Goal: Information Seeking & Learning: Check status

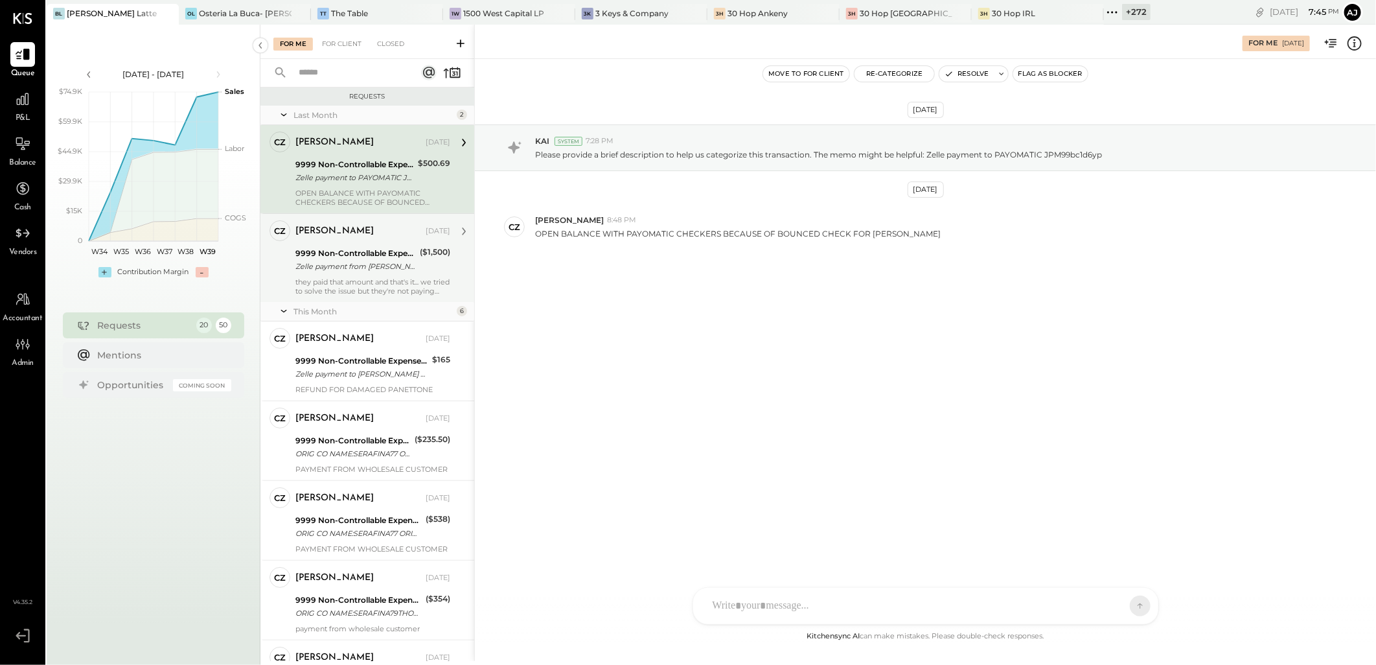
click at [380, 196] on div "OPEN BALANCE WITH PAYOMATIC CHECKERS BECAUSE OF BOUNCED CHECK FOR [PERSON_NAME]" at bounding box center [372, 197] width 155 height 18
click at [374, 260] on div "Zelle payment from [PERSON_NAME] FOODS INC. 25074832983" at bounding box center [355, 266] width 120 height 13
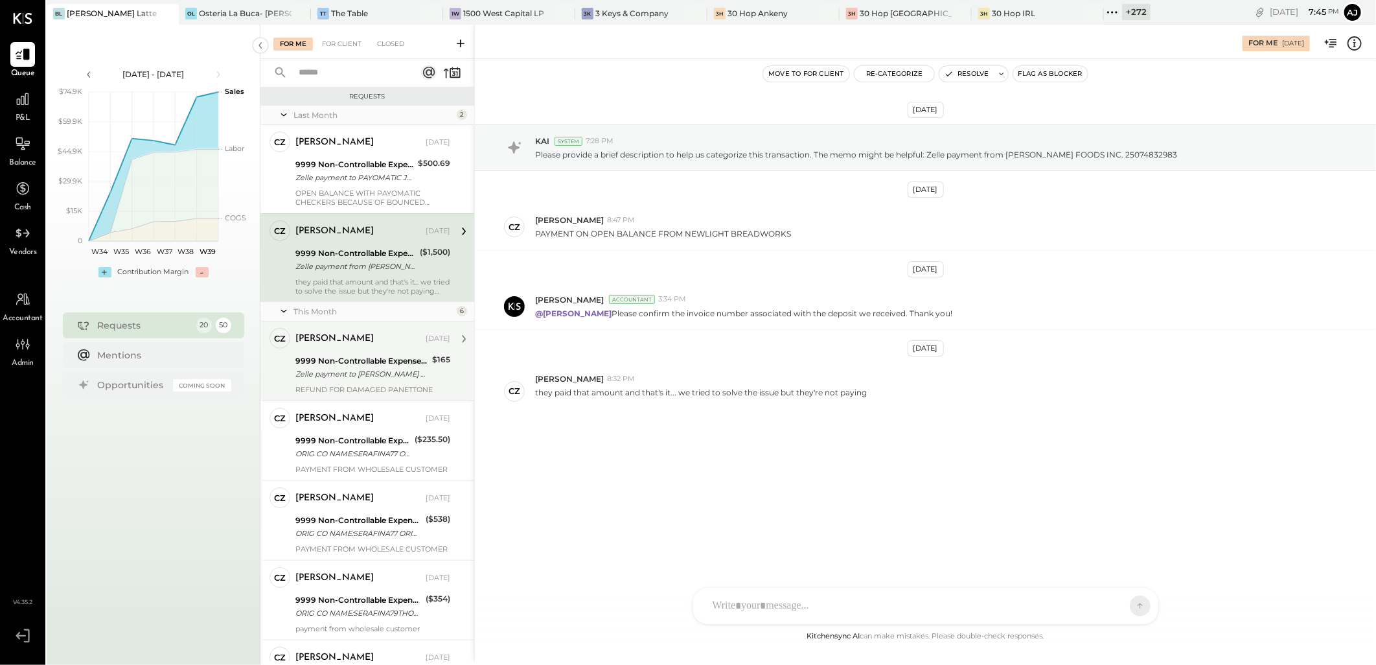
click at [380, 361] on div "9999 Non-Controllable Expenses:Other Income and Expenses:To Be Classified" at bounding box center [361, 360] width 133 height 13
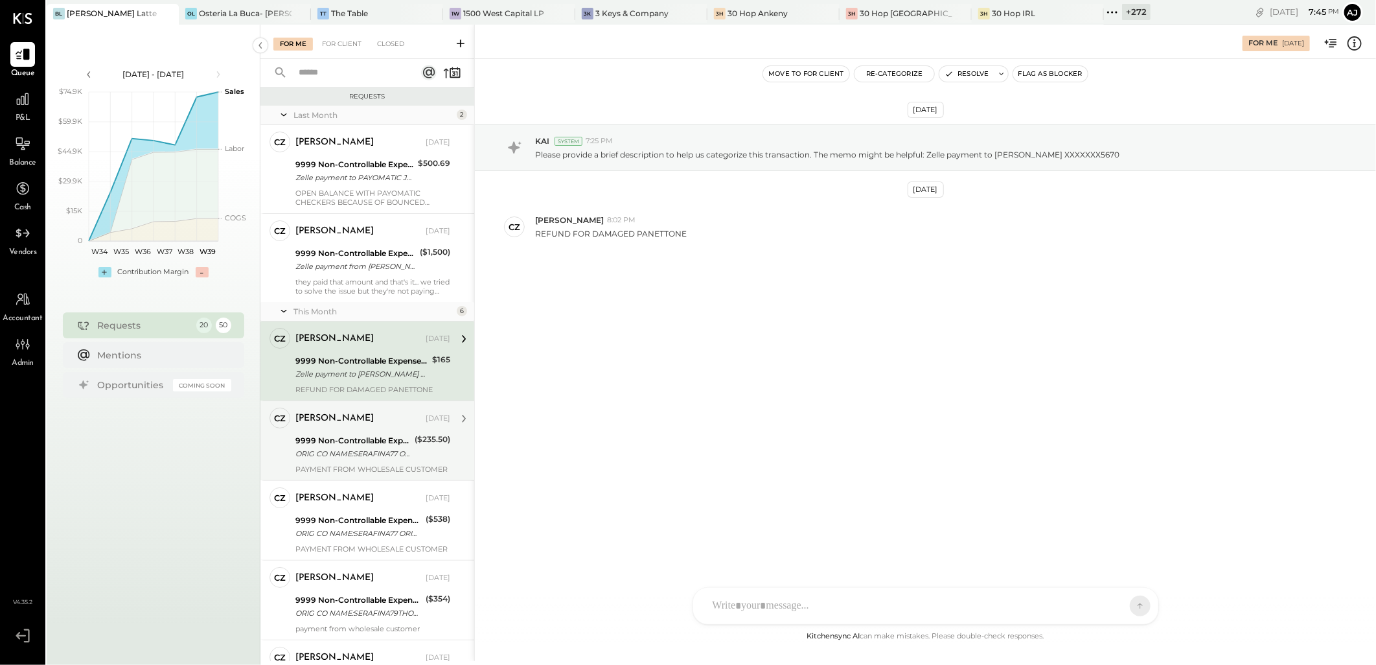
click at [367, 456] on div "ORIG CO NAME:SERAFINA77 ORIG ID:XXXXXX3684 DESC DATE: CO ENTRY DESCR:77TH SEC:P…" at bounding box center [352, 453] width 115 height 13
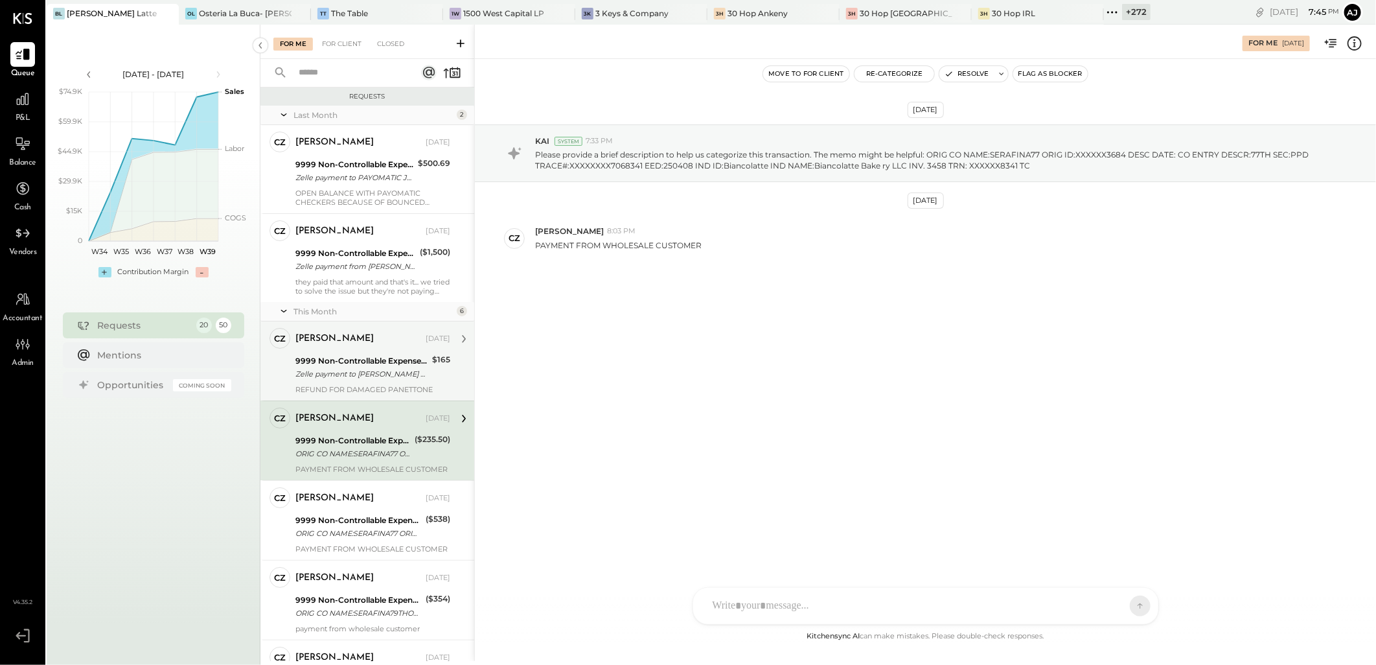
click at [354, 376] on div "Zelle payment to [PERSON_NAME] XXXXXXX5670" at bounding box center [361, 373] width 133 height 13
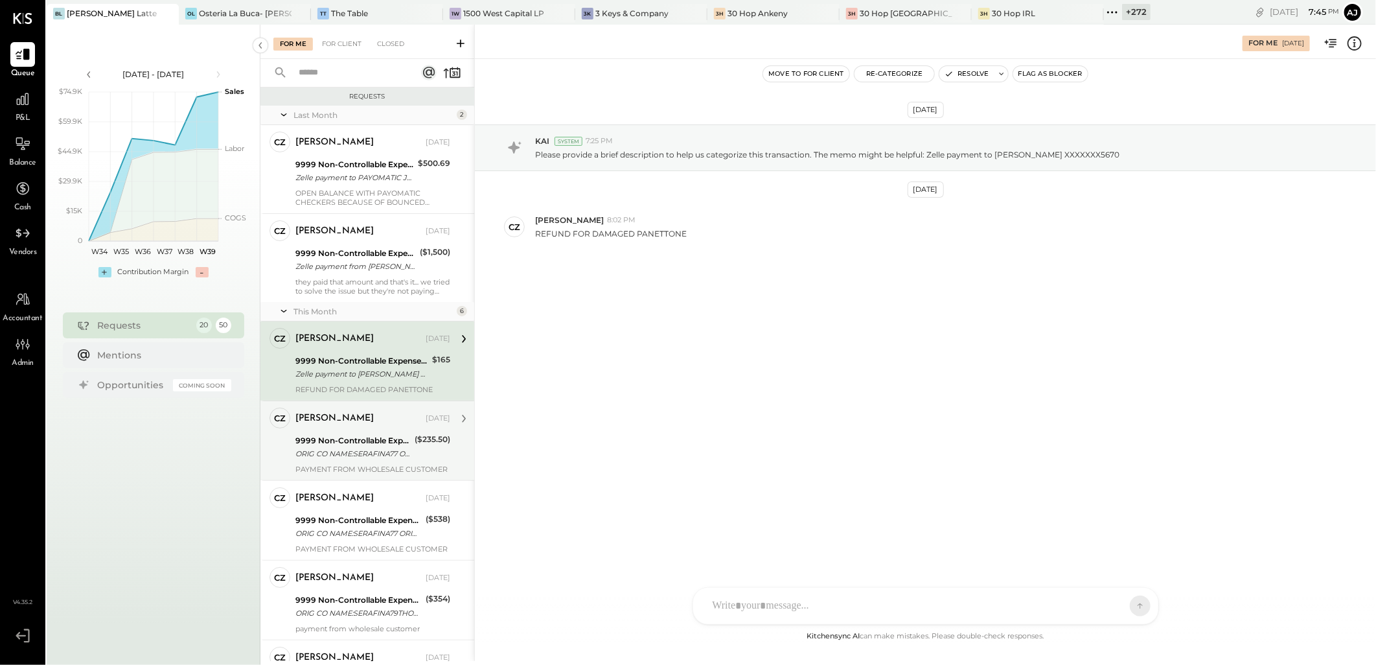
click at [365, 464] on div "PAYMENT FROM WHOLESALE CUSTOMER" at bounding box center [372, 468] width 155 height 9
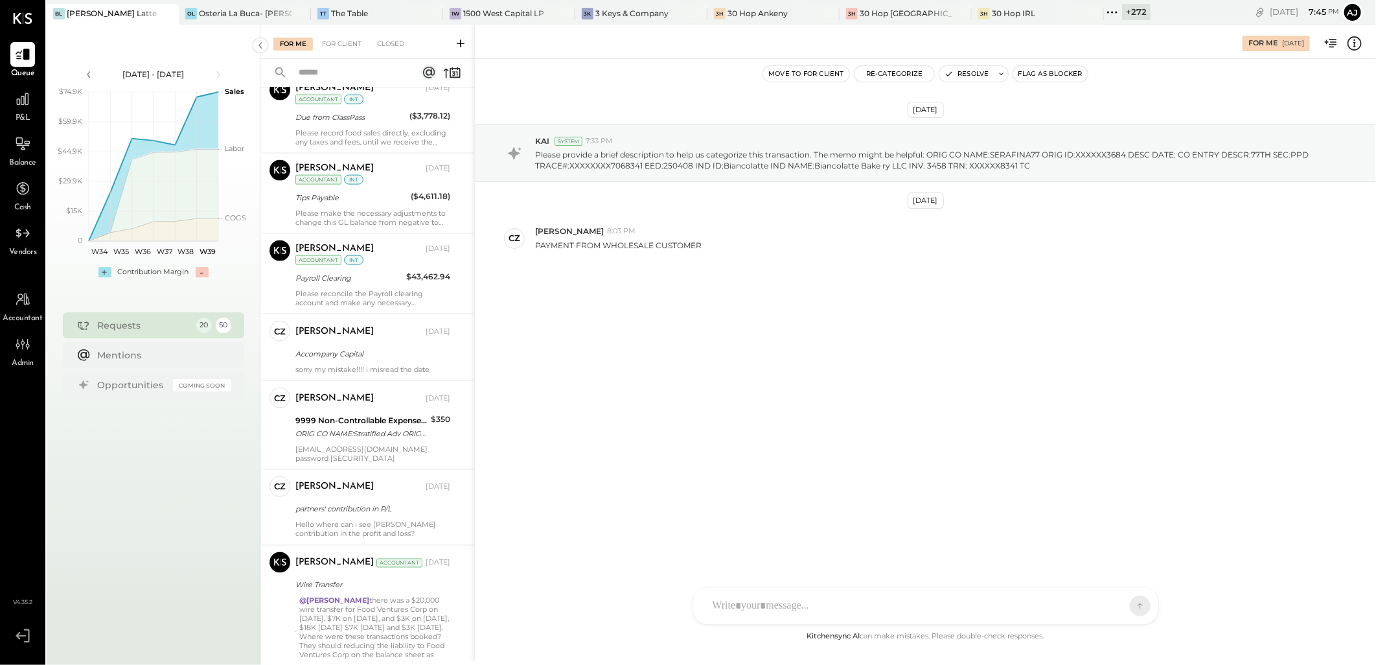
scroll to position [1225, 0]
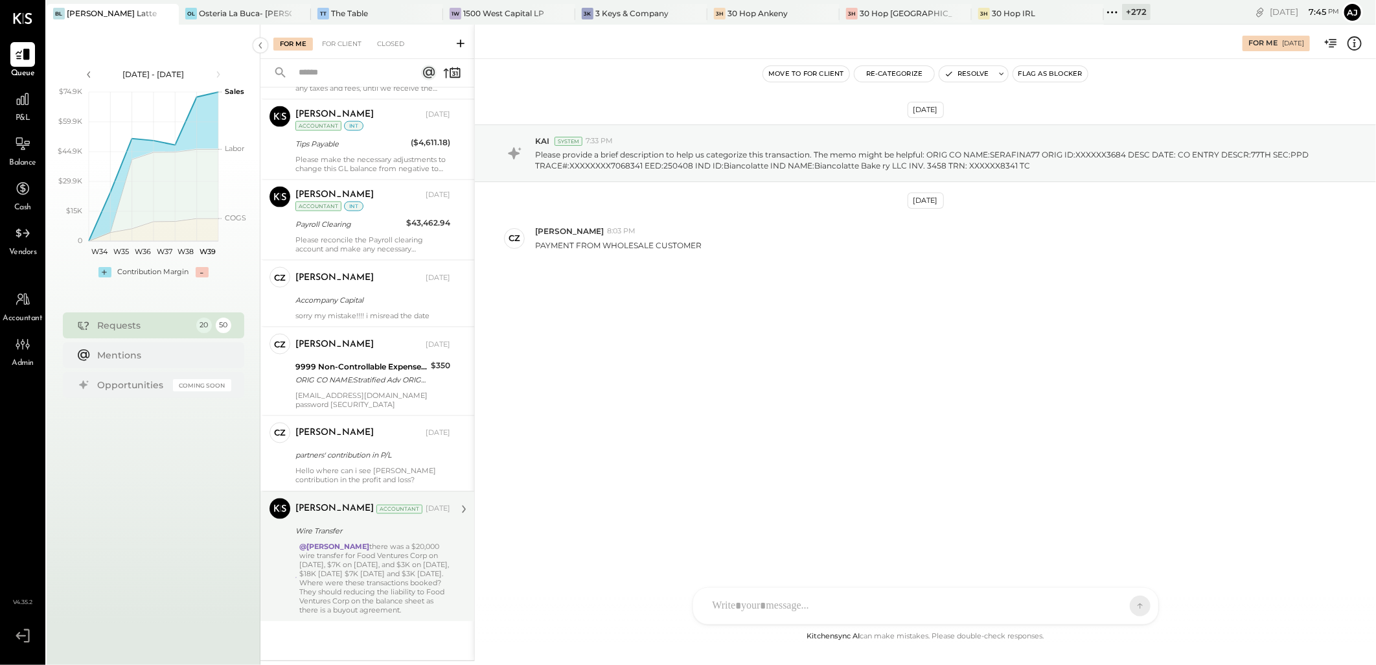
click at [369, 573] on div "@[PERSON_NAME] there was a $20,000 wire transfer for Food Ventures Corp on [DAT…" at bounding box center [374, 578] width 151 height 73
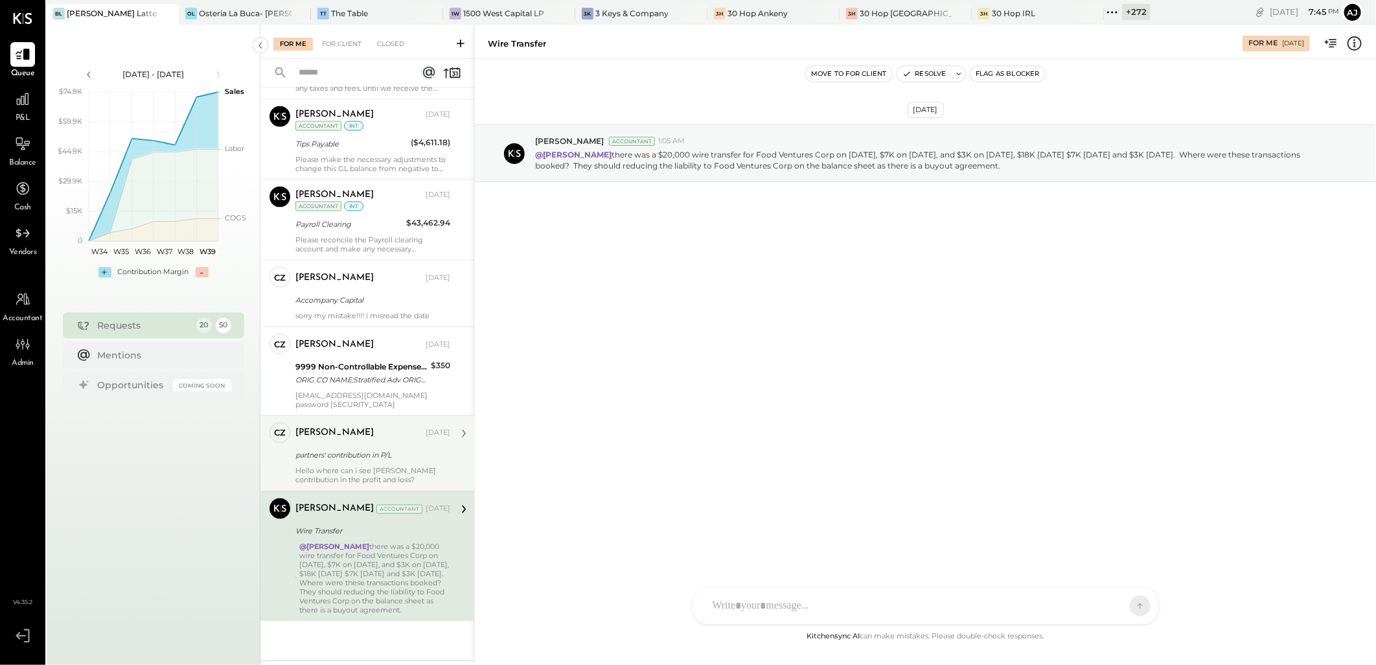
click at [374, 462] on div "partners' contribution in P/L" at bounding box center [370, 456] width 151 height 16
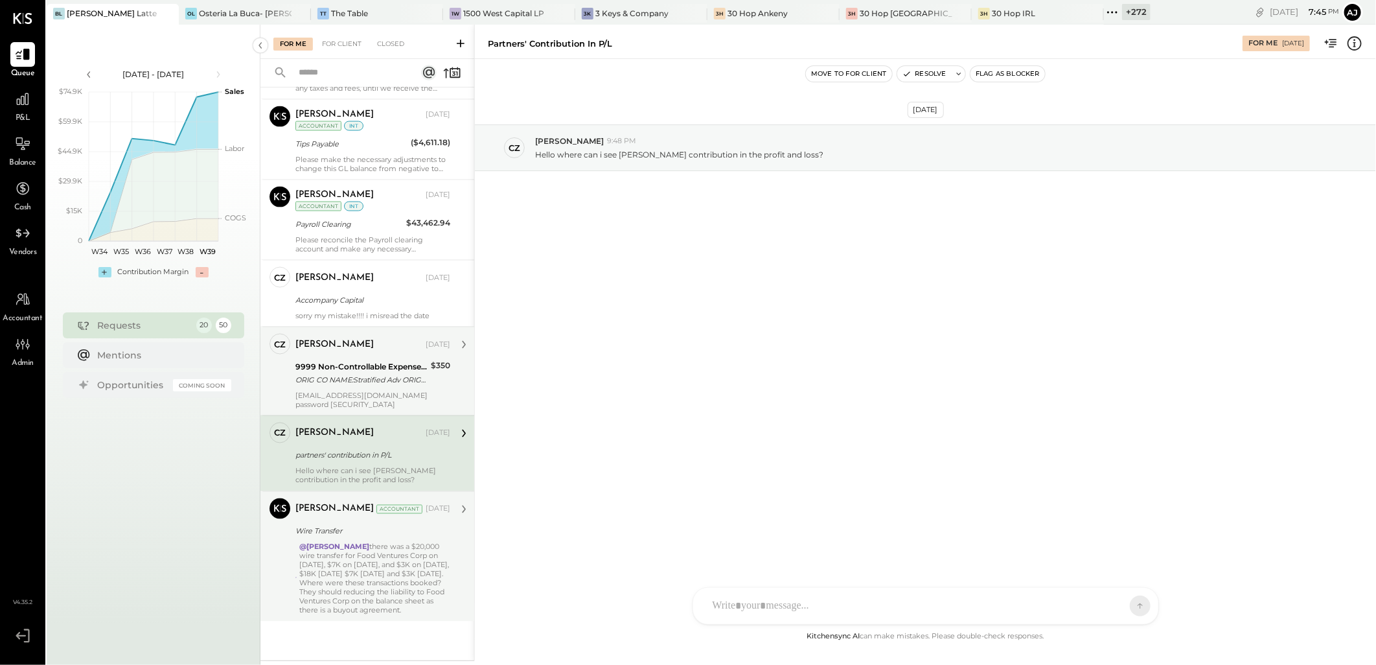
click at [373, 390] on div "[PERSON_NAME] [DATE] 9999 Non-Controllable Expenses:Other Income and Expenses:T…" at bounding box center [372, 371] width 155 height 75
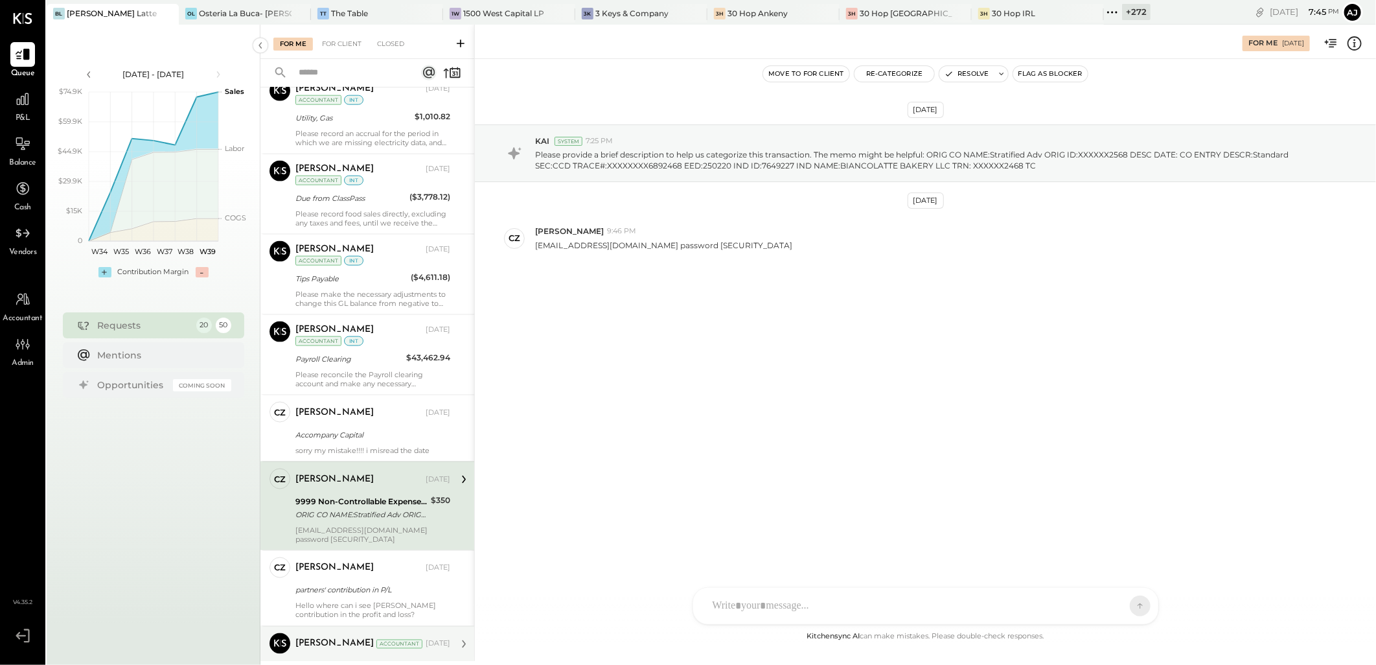
scroll to position [1082, 0]
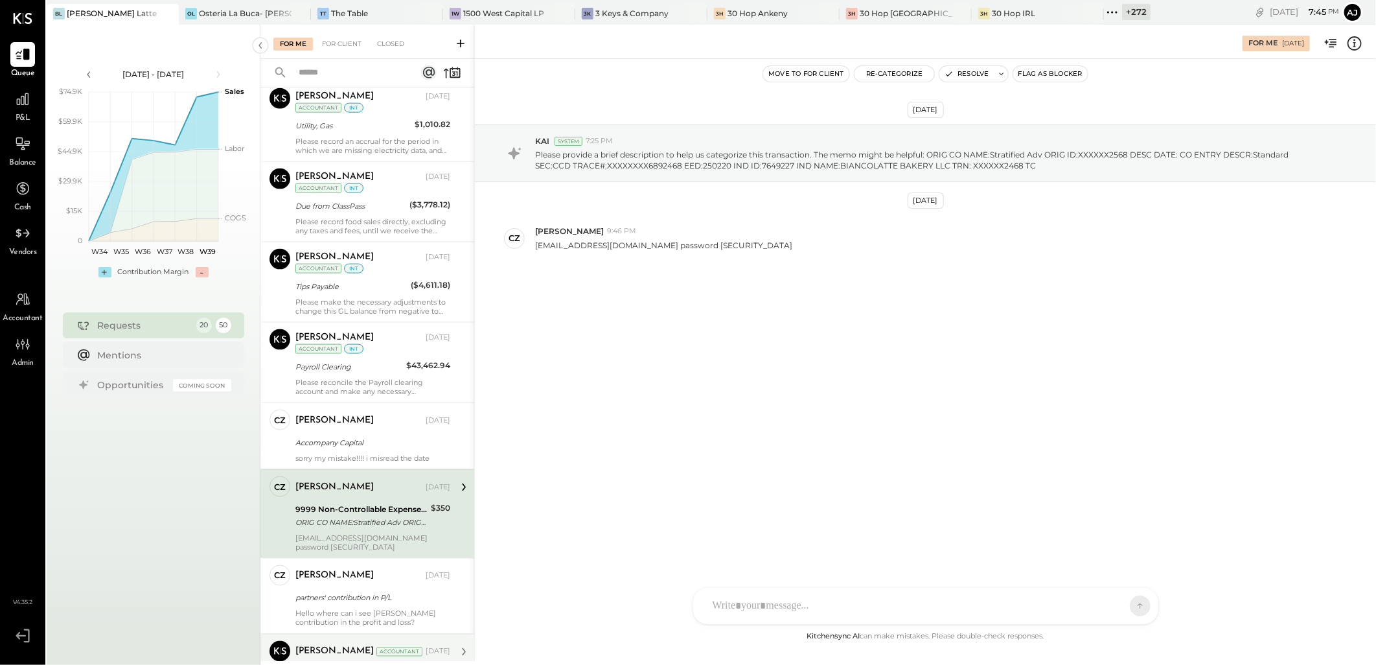
click at [373, 390] on div "Please reconcile the Payroll clearing account and make any necessary adjustment…" at bounding box center [372, 387] width 155 height 18
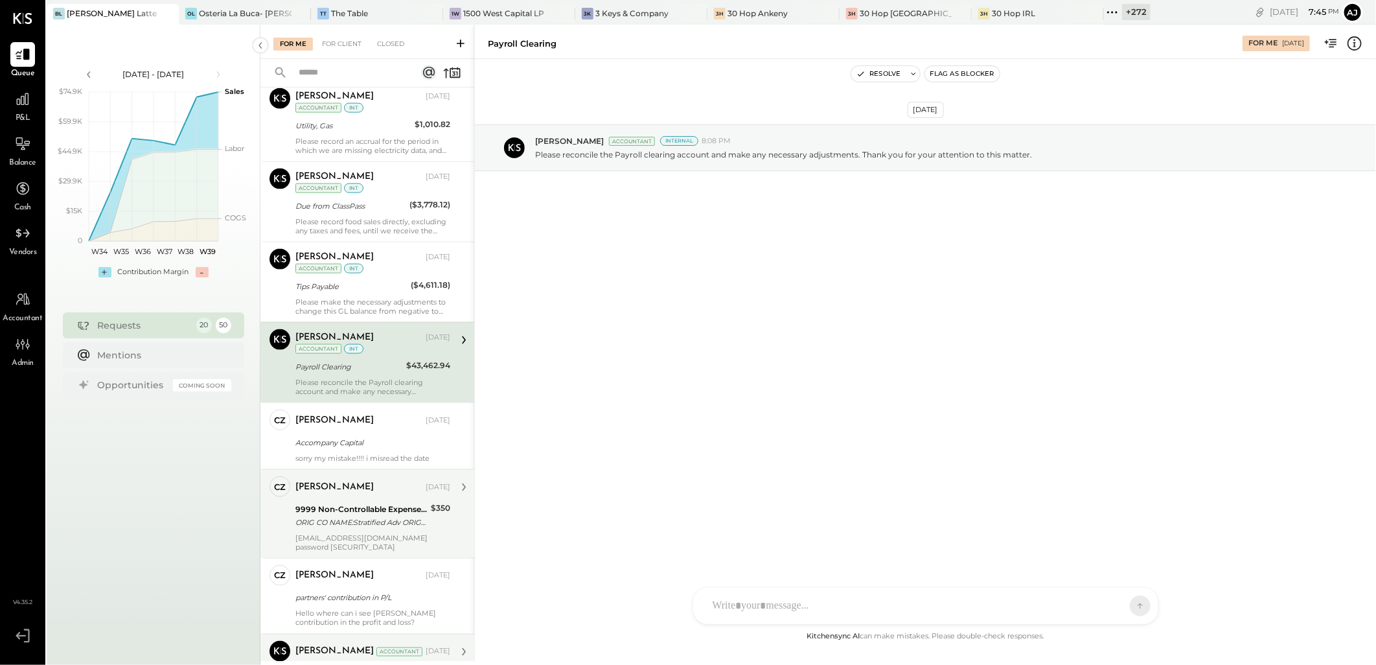
scroll to position [1009, 0]
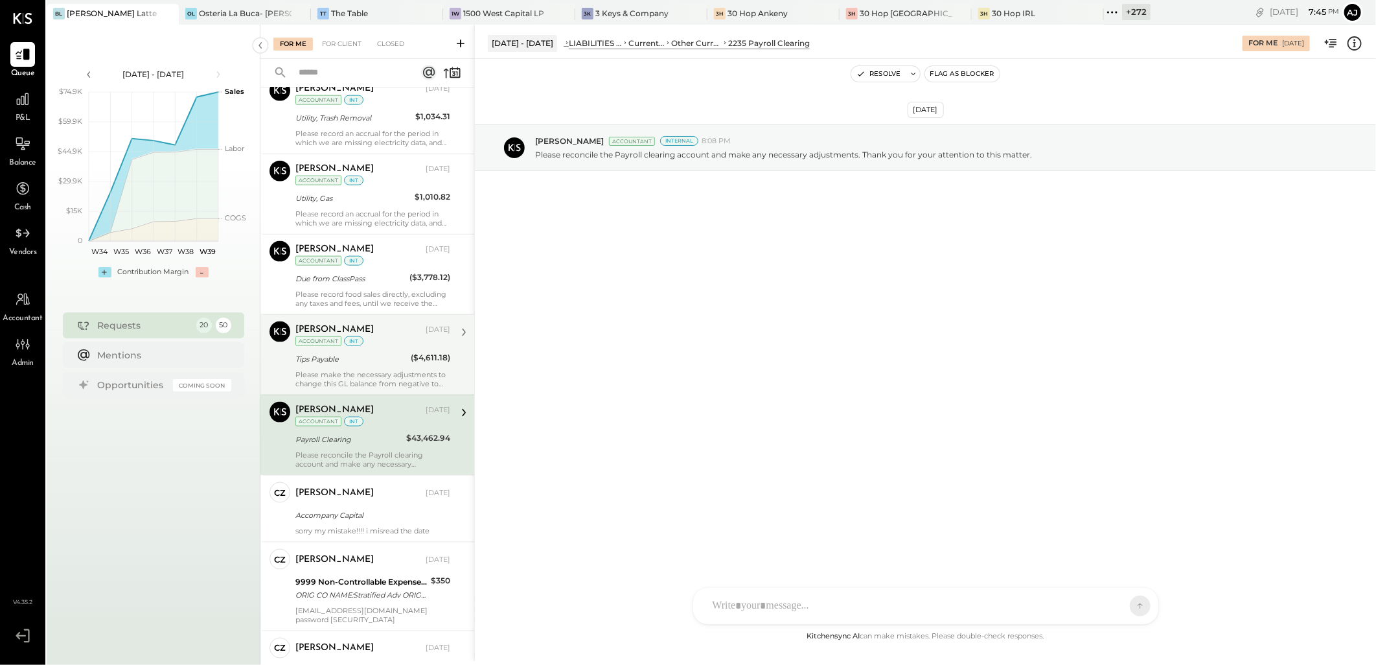
click at [380, 374] on div "Please make the necessary adjustments to change this GL balance from negative t…" at bounding box center [372, 379] width 155 height 18
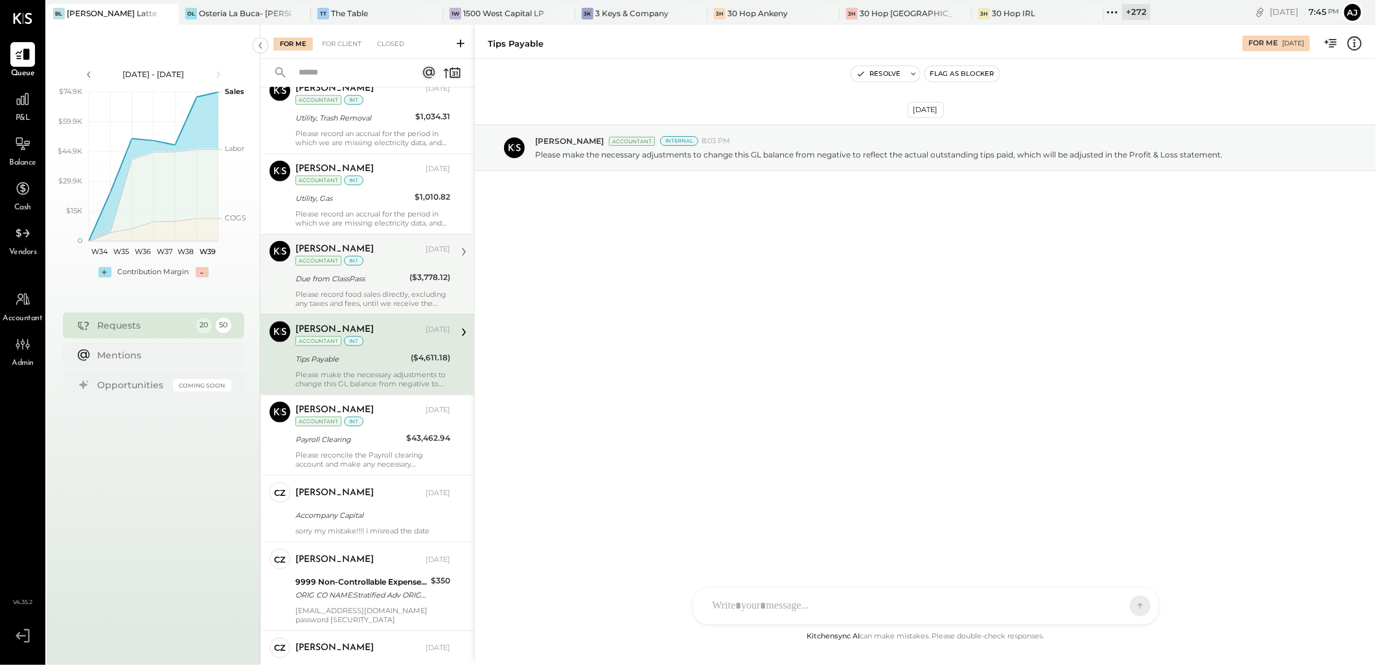
click at [365, 293] on div "Please record food sales directly, excluding any taxes and fees, until we recei…" at bounding box center [372, 299] width 155 height 18
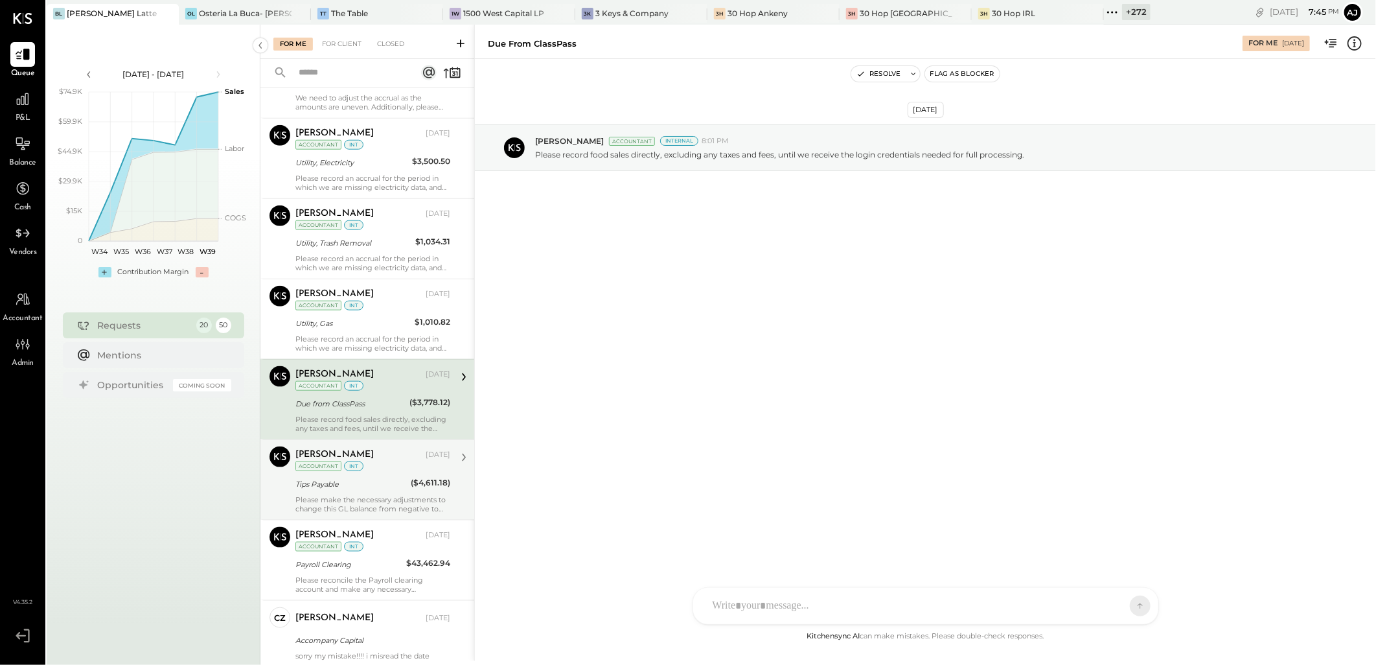
scroll to position [865, 0]
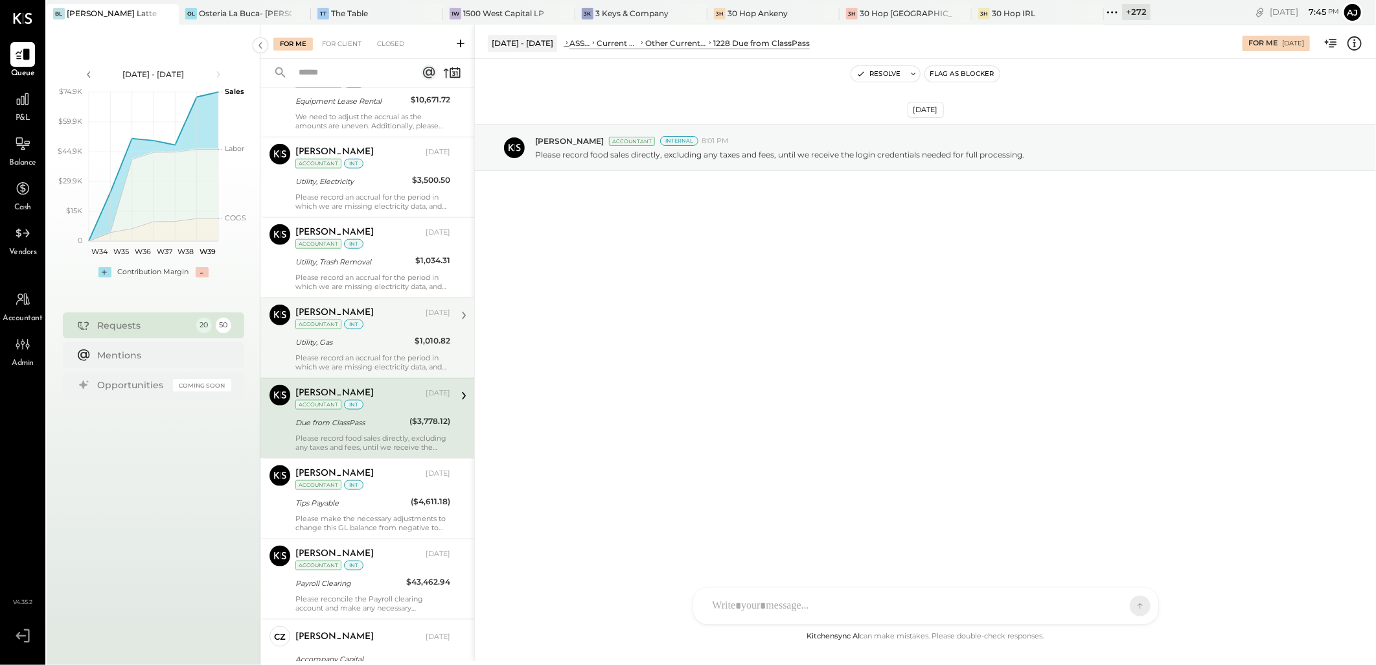
click at [378, 355] on div "Please record an accrual for the period in which we are missing electricity dat…" at bounding box center [372, 362] width 155 height 18
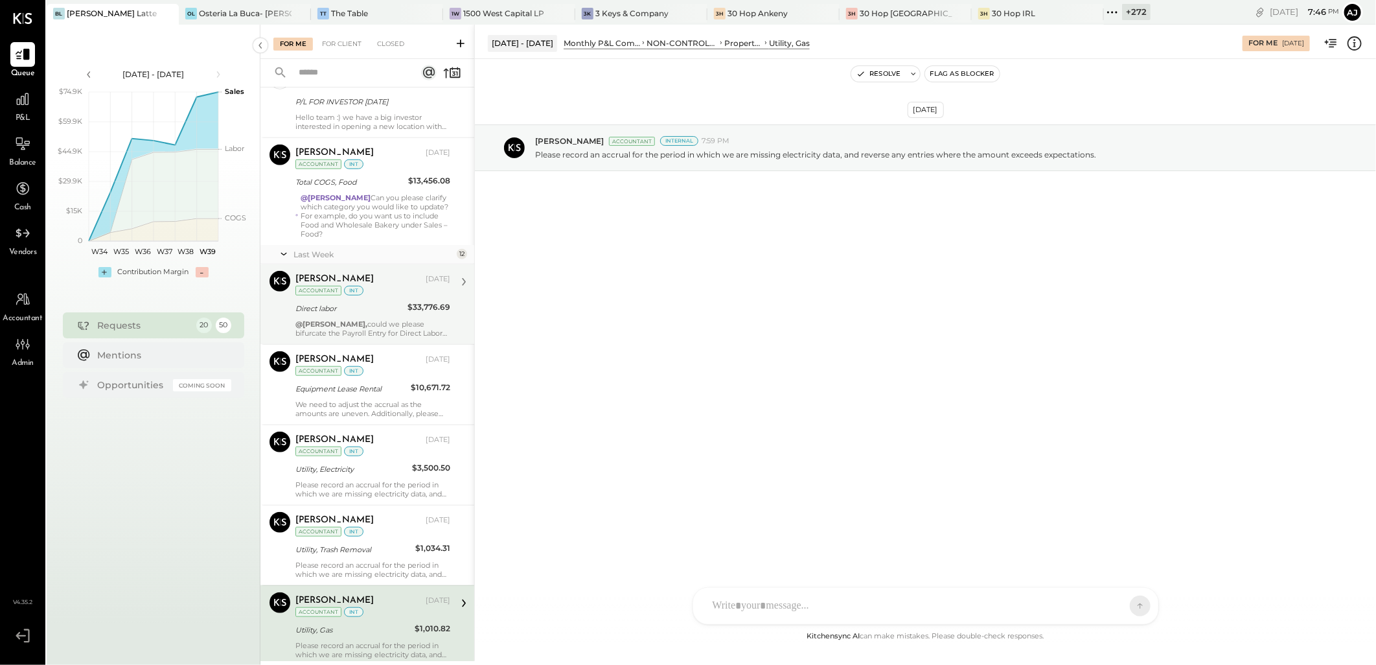
scroll to position [434, 0]
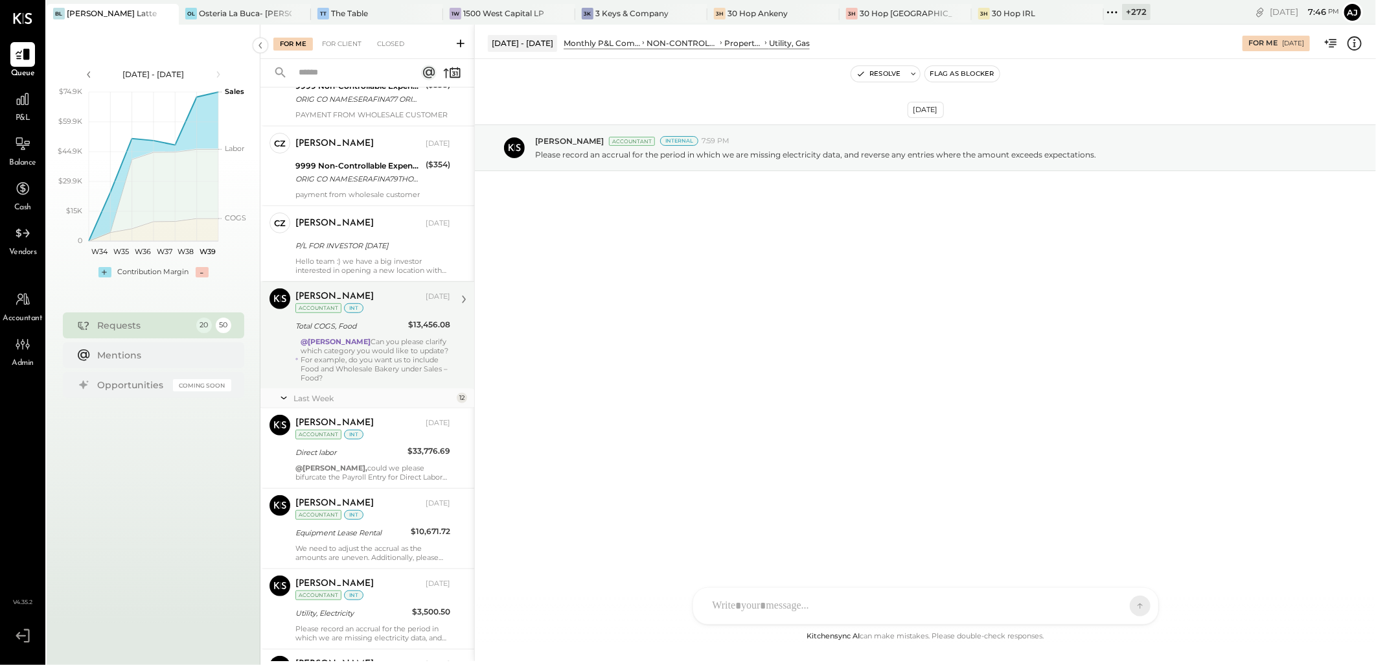
click at [389, 342] on div "@[PERSON_NAME] Can you please clarify which category you would like to update? …" at bounding box center [376, 359] width 150 height 45
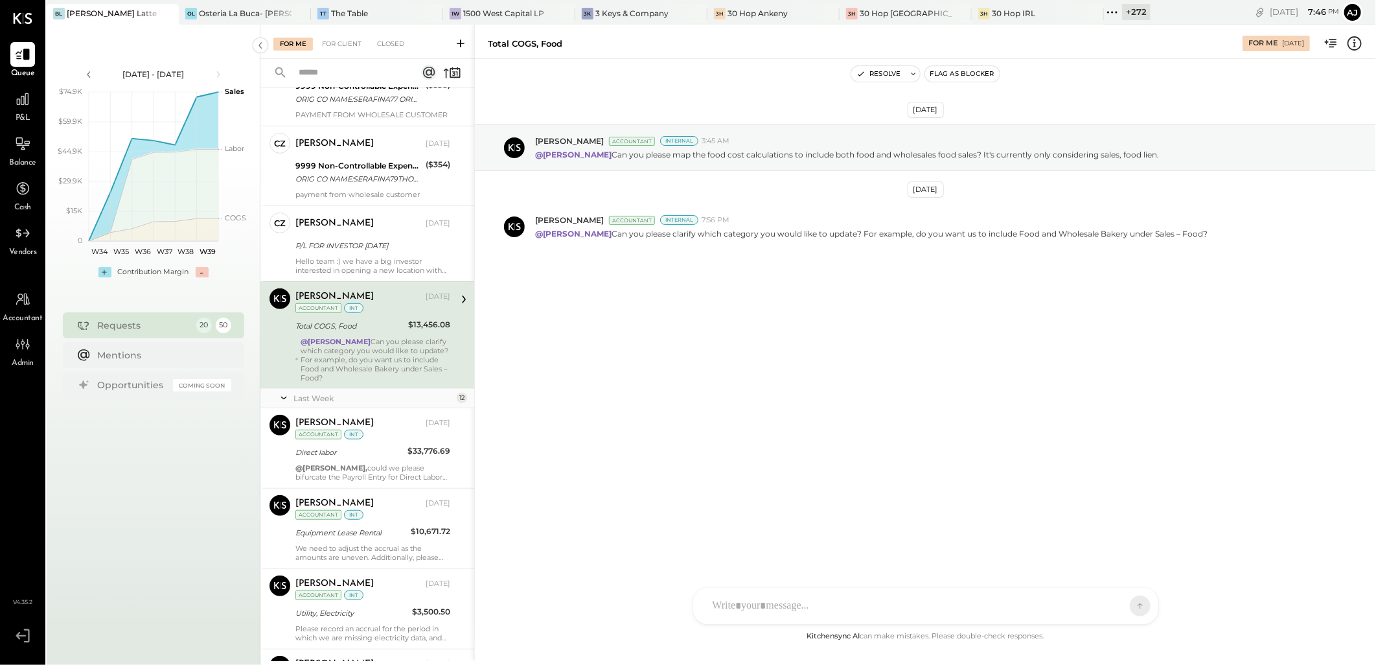
scroll to position [361, 0]
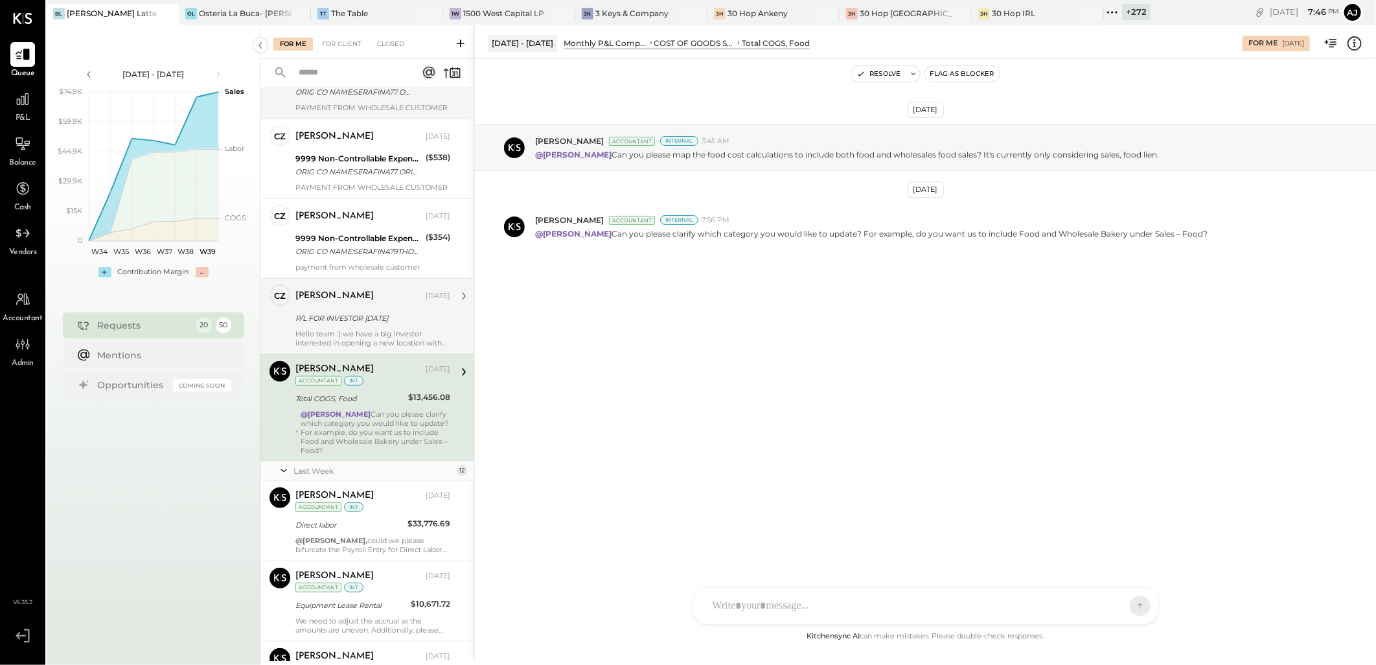
click at [398, 329] on div "Hello team :) we have a big investor interested in opening a new location with …" at bounding box center [372, 338] width 155 height 18
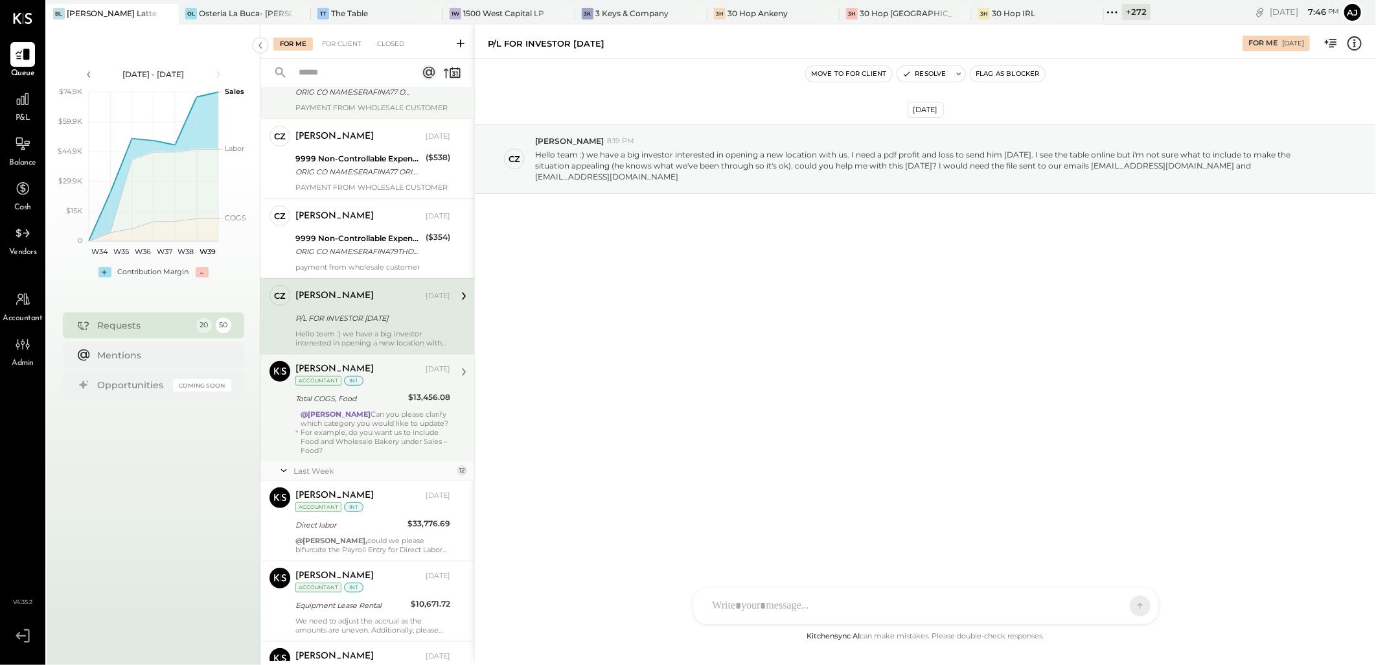
scroll to position [290, 0]
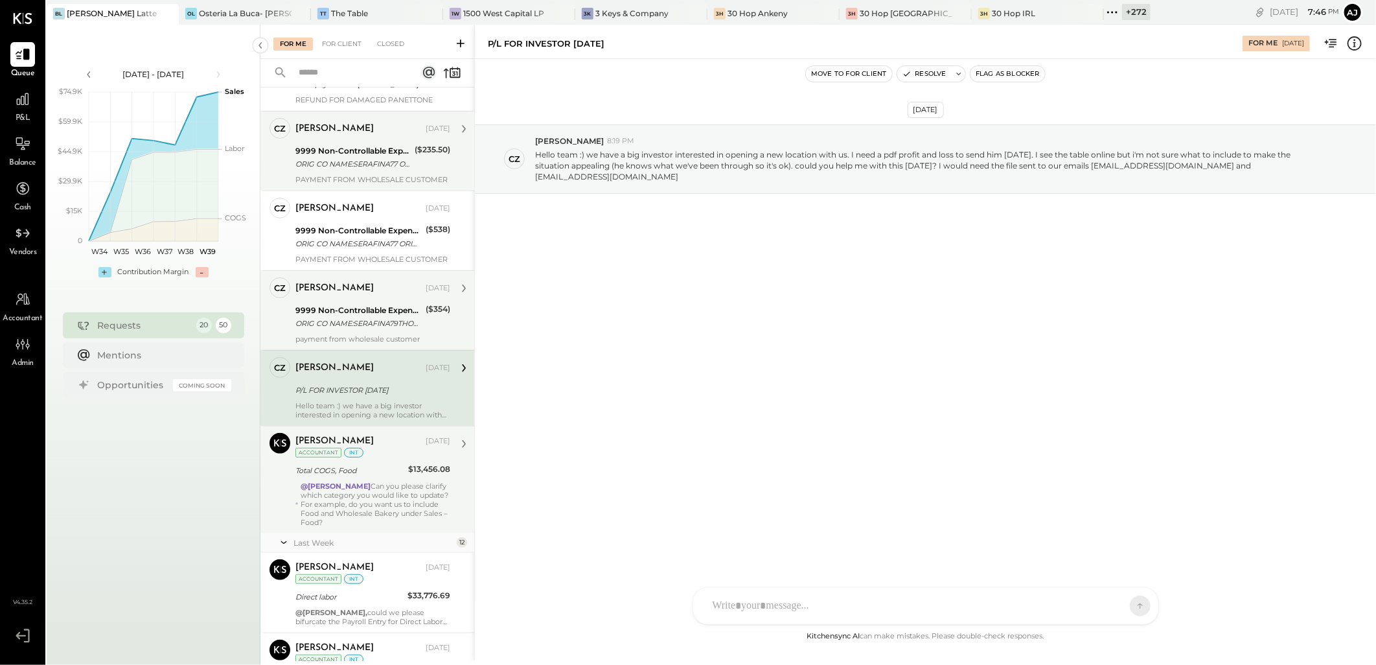
click at [385, 323] on div "ORIG CO NAME:SERAFINA79THOPER ORIG ID:1870910300 DESC DATE: CO ENTRY DESCR:[PER…" at bounding box center [358, 323] width 126 height 13
